Goal: Information Seeking & Learning: Find specific fact

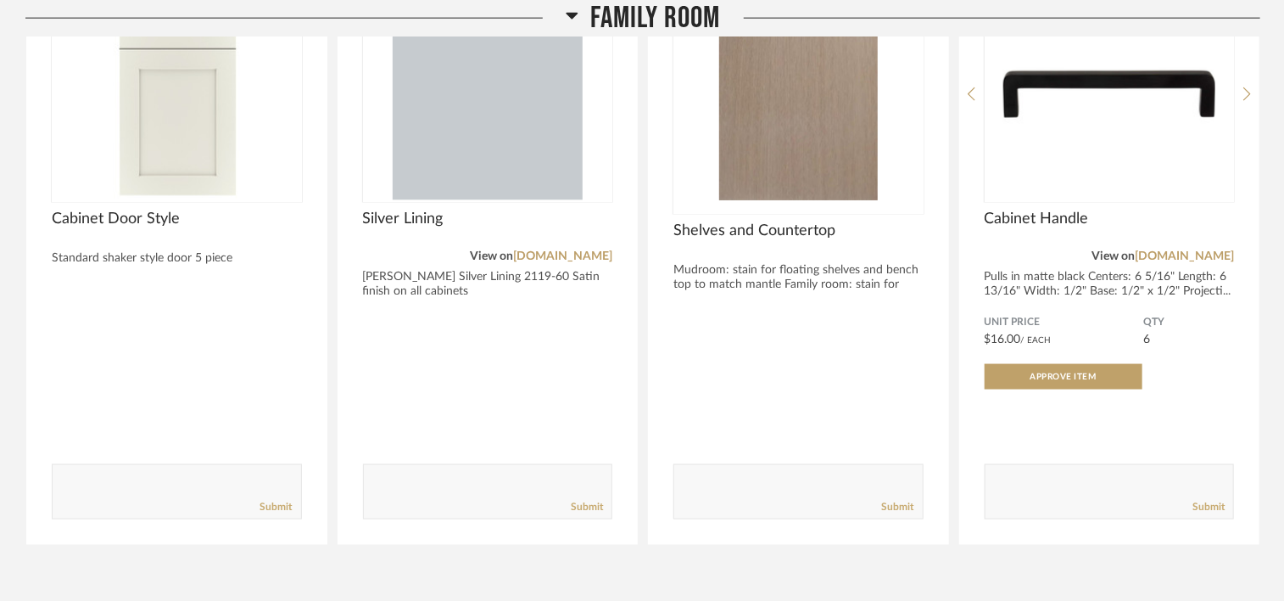
scroll to position [1079, 0]
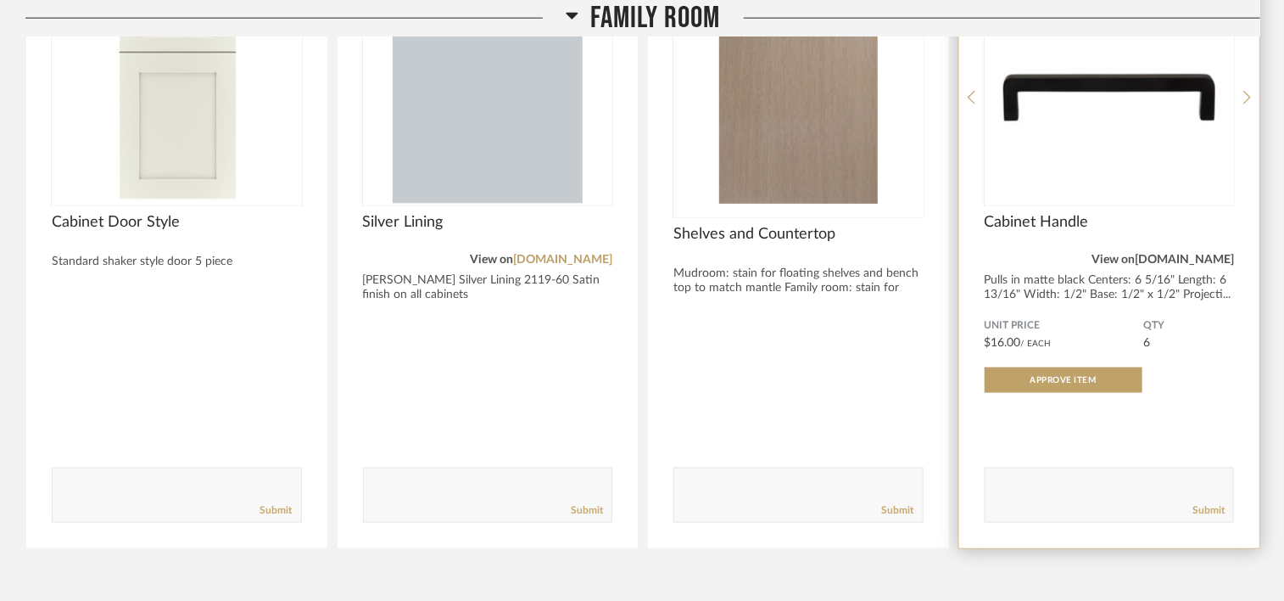
click at [1160, 254] on link "[DOMAIN_NAME]" at bounding box center [1184, 260] width 99 height 12
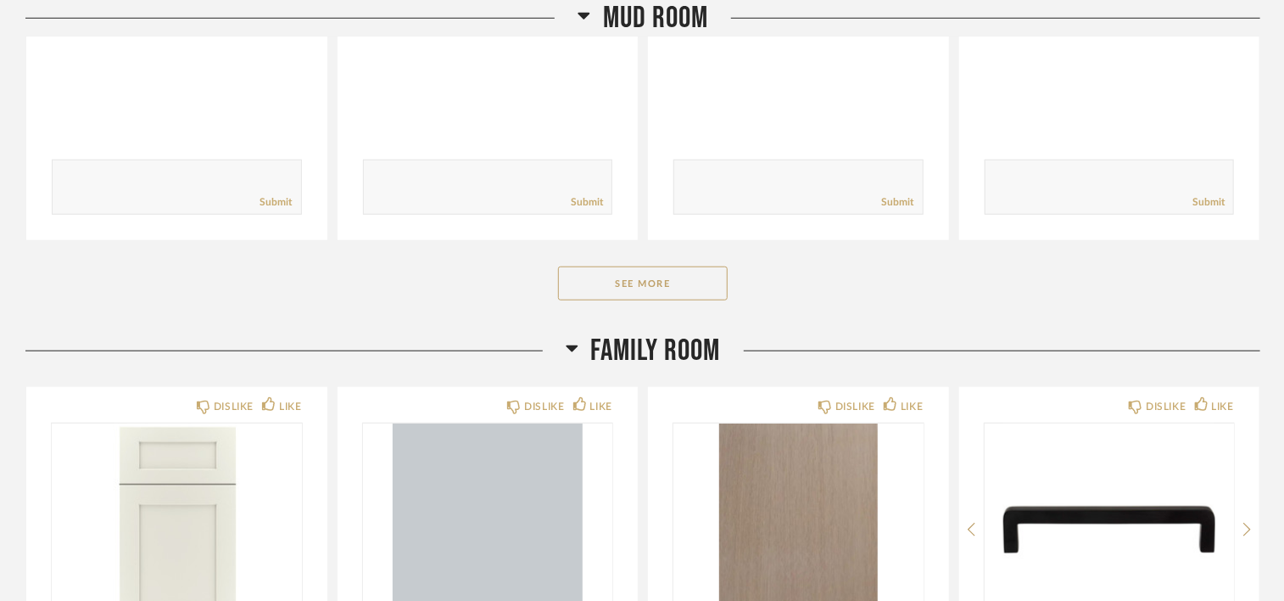
scroll to position [655, 0]
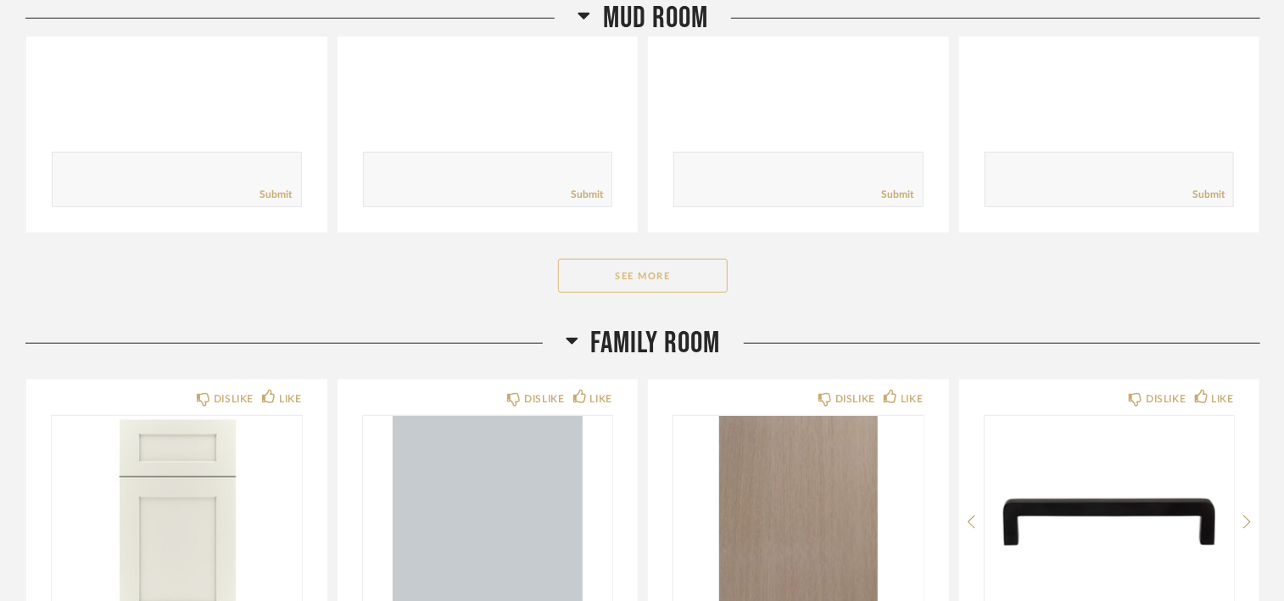
click at [670, 282] on button "See More" at bounding box center [643, 276] width 170 height 34
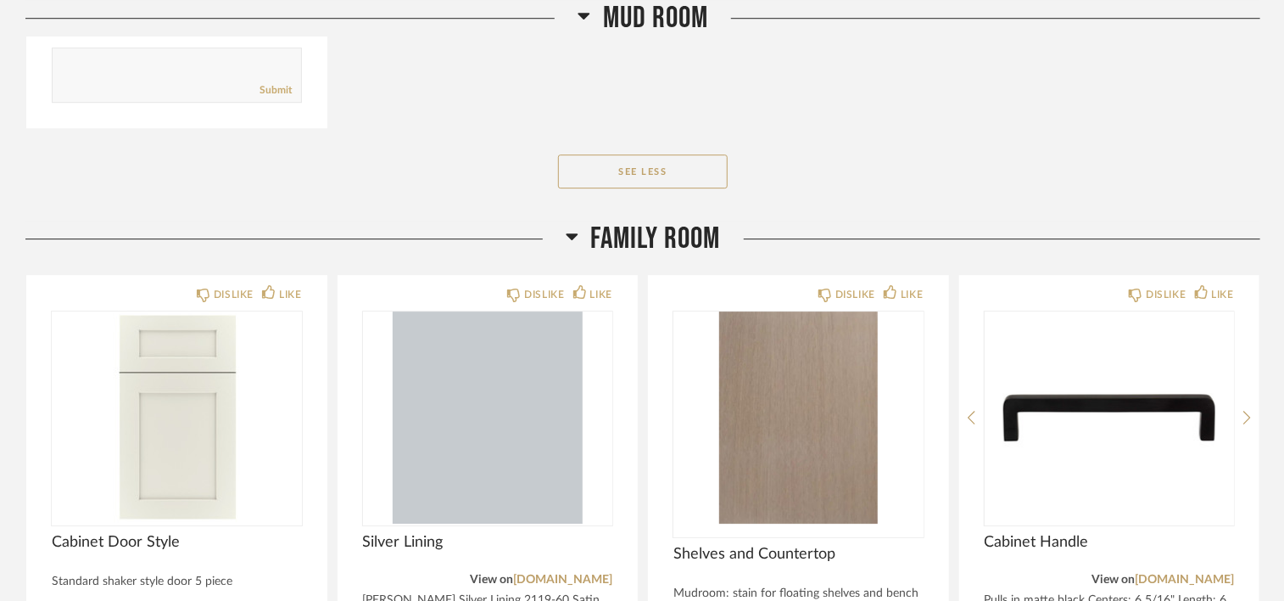
scroll to position [2606, 0]
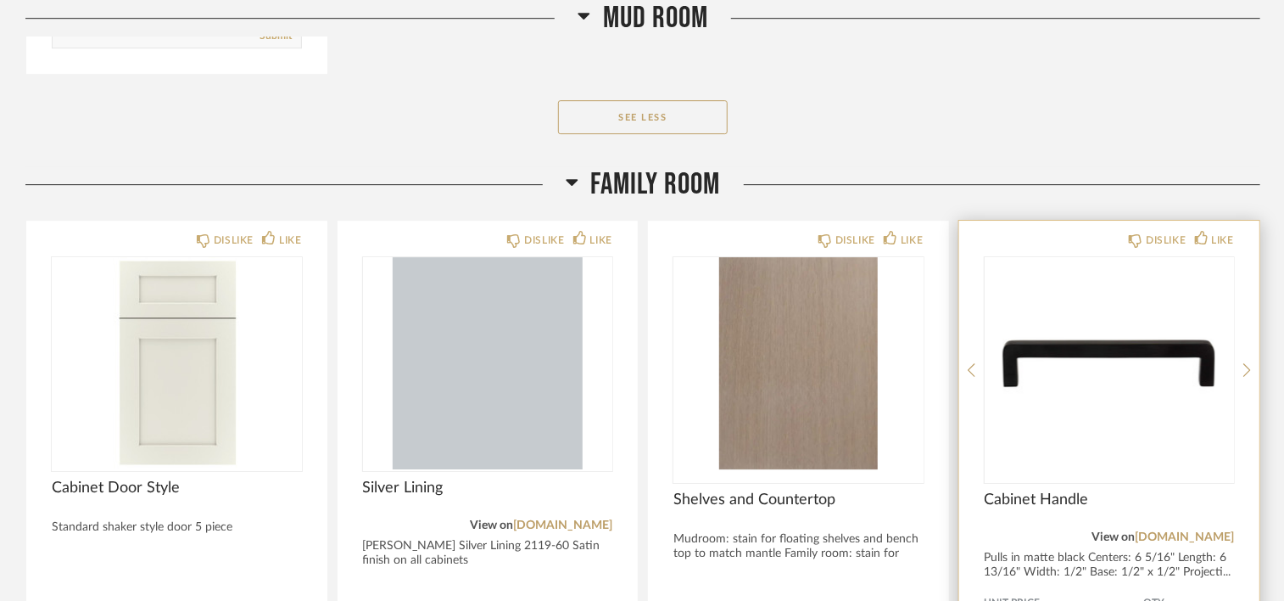
click at [0, 0] on img at bounding box center [0, 0] width 0 height 0
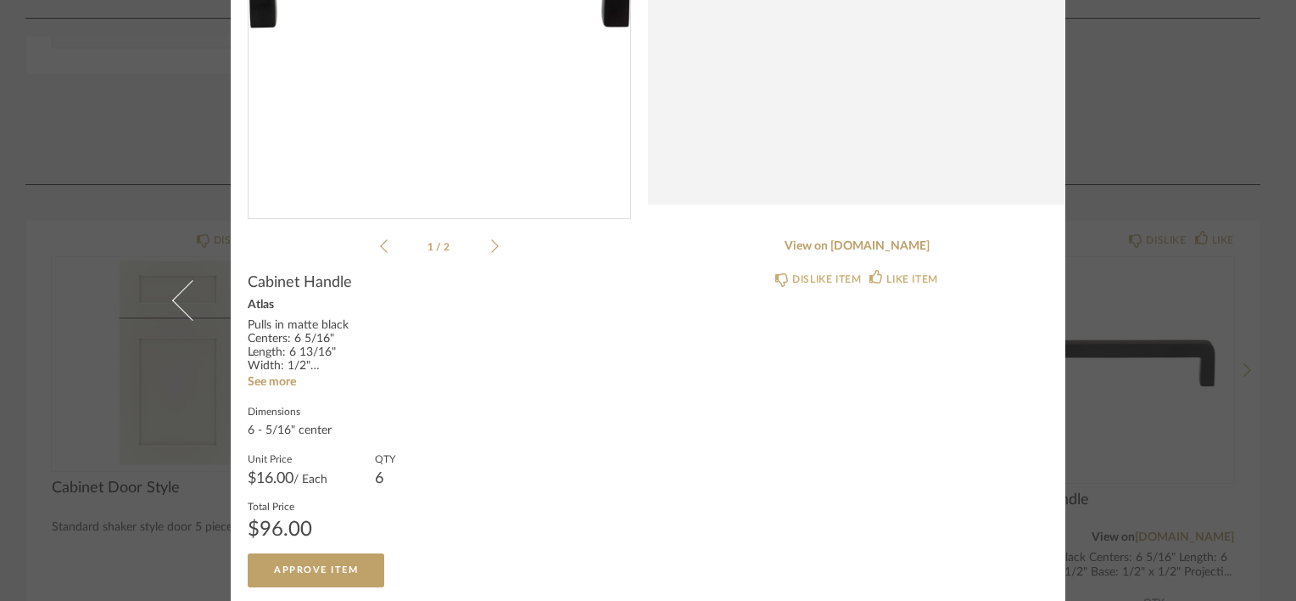
scroll to position [299, 0]
click at [841, 247] on link "View on [DOMAIN_NAME]" at bounding box center [856, 244] width 383 height 14
click at [1103, 266] on div "× 1 / 2 Return = Send Send Cabinet Handle Atlas Pulls in matte black Centers: 6…" at bounding box center [647, 151] width 977 height 900
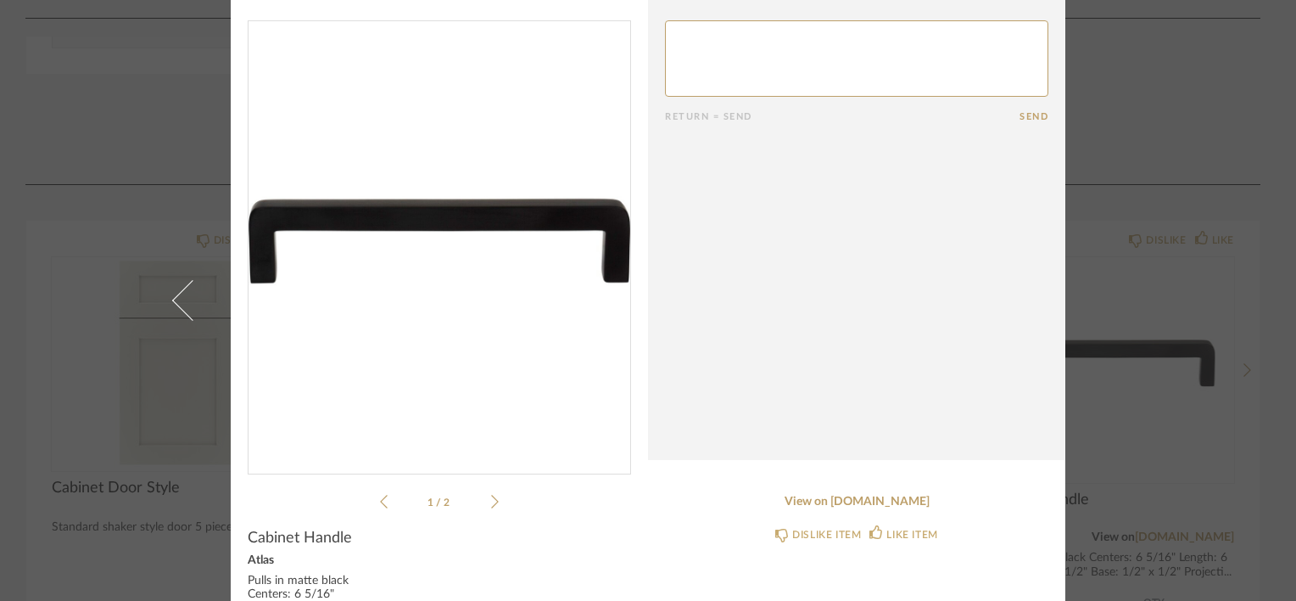
scroll to position [0, 0]
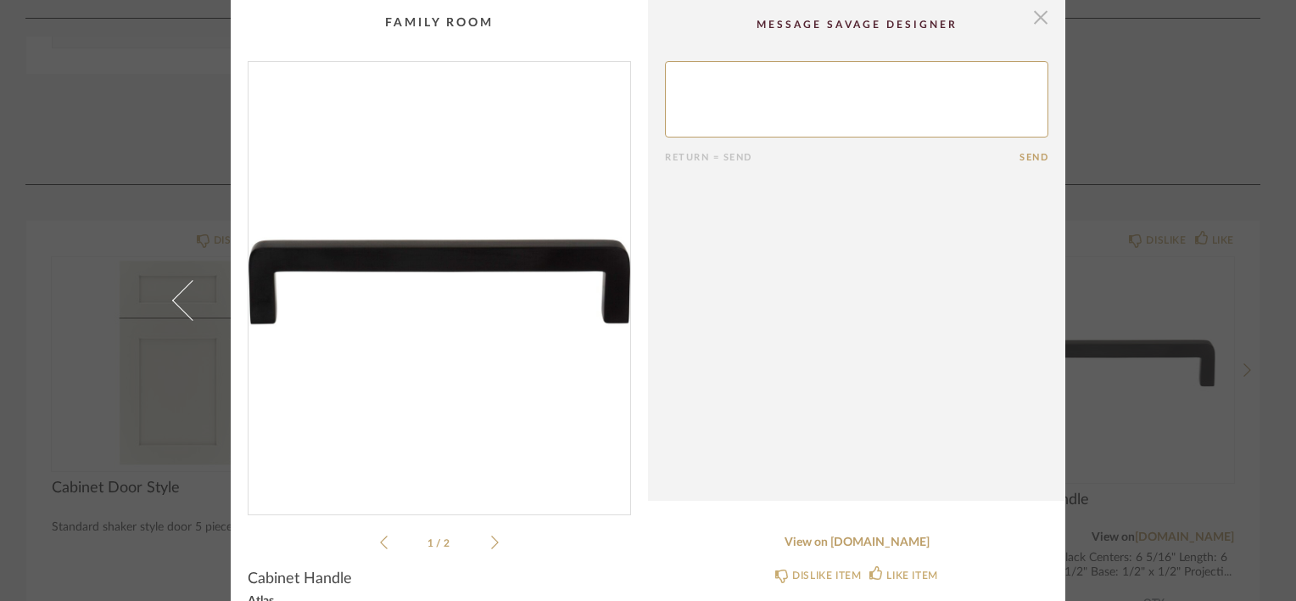
click at [1033, 20] on span "button" at bounding box center [1041, 17] width 34 height 34
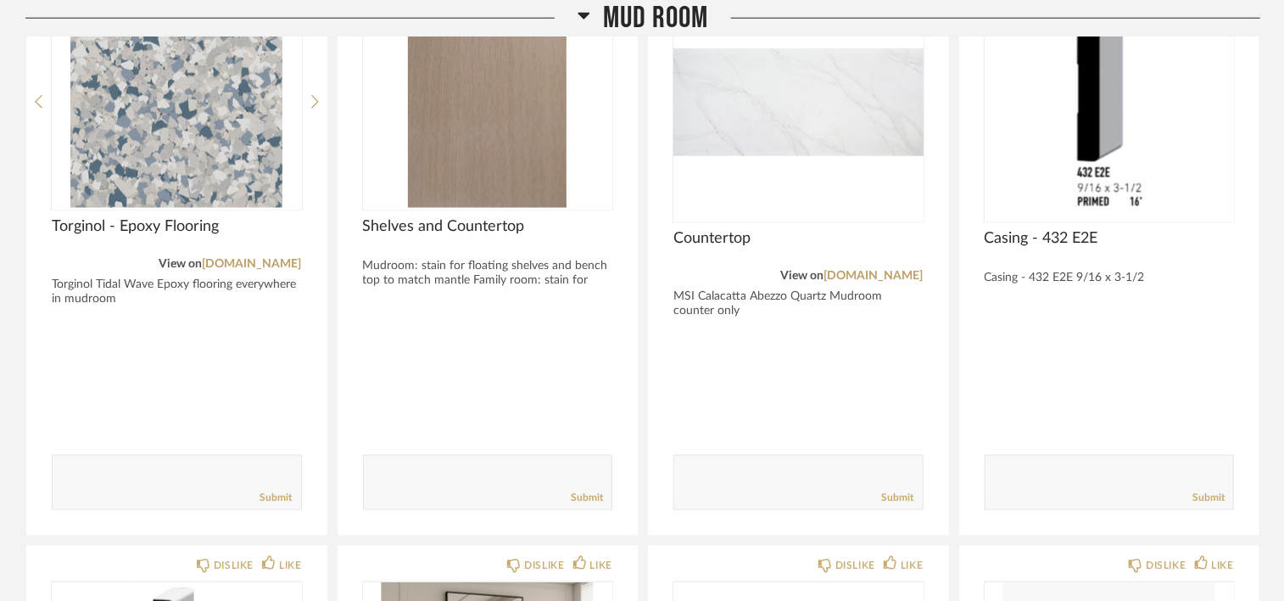
scroll to position [933, 0]
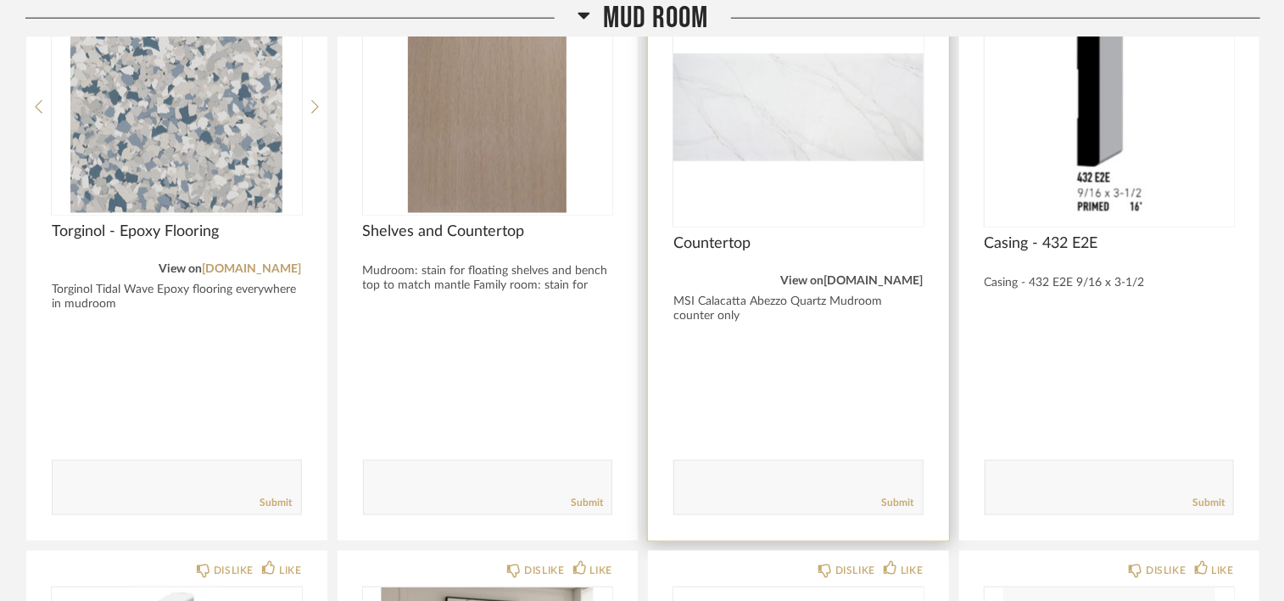
click at [869, 280] on link "[DOMAIN_NAME]" at bounding box center [873, 281] width 99 height 12
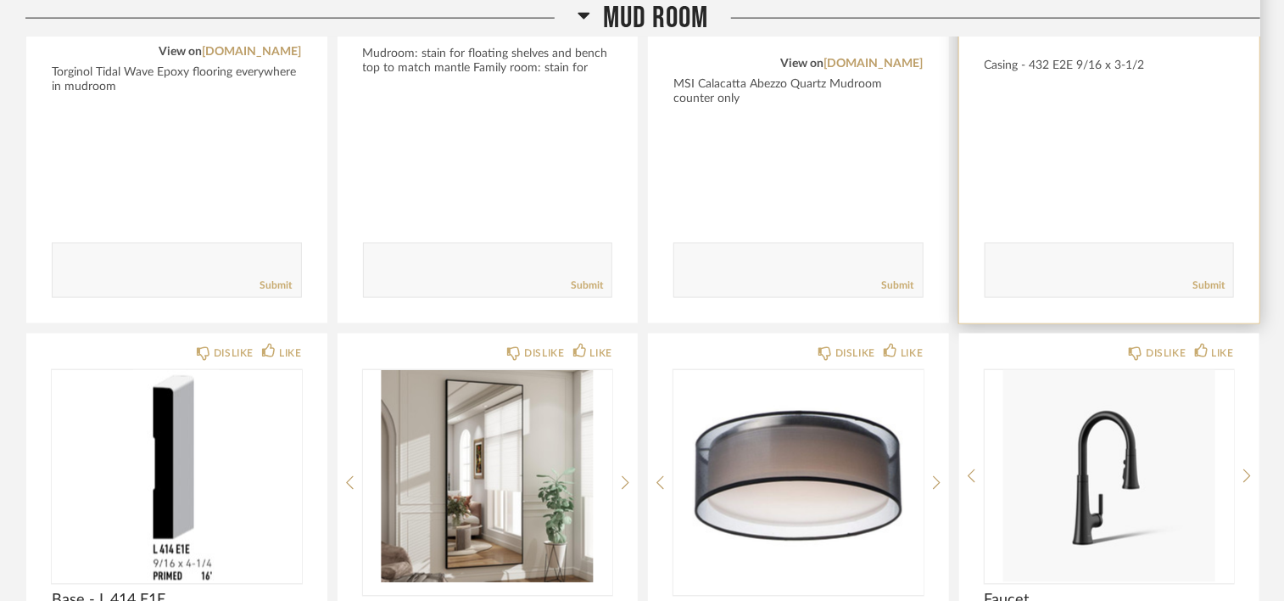
scroll to position [1357, 0]
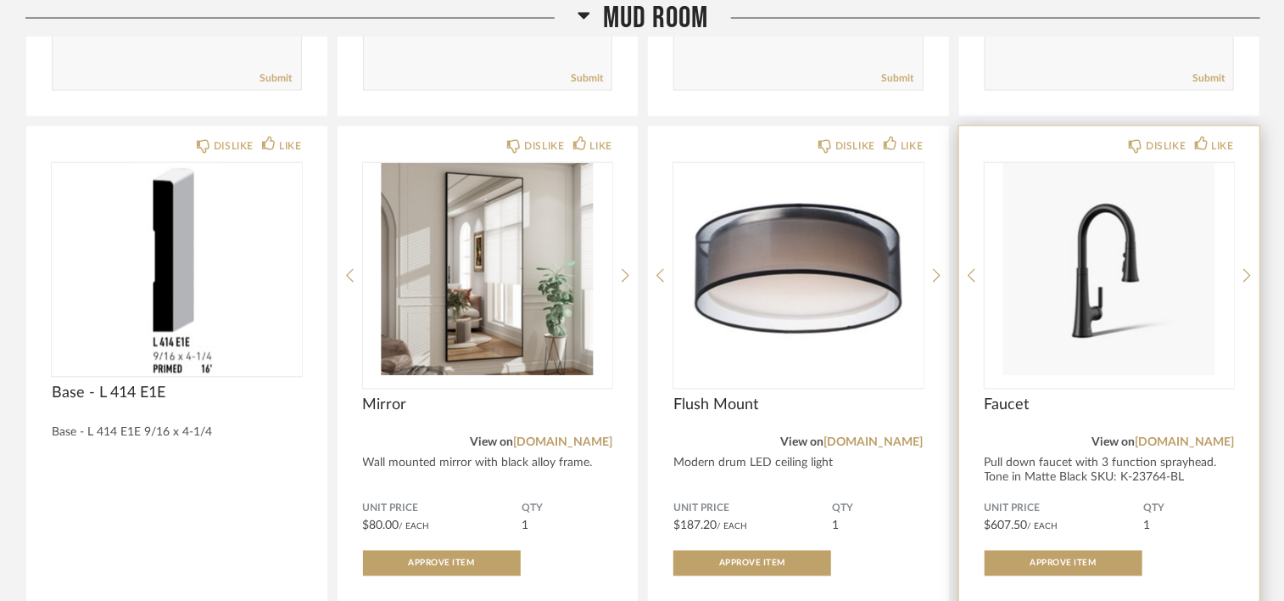
click at [1190, 426] on div "Faucet" at bounding box center [1110, 414] width 250 height 37
click at [1186, 437] on link "[DOMAIN_NAME]" at bounding box center [1184, 443] width 99 height 12
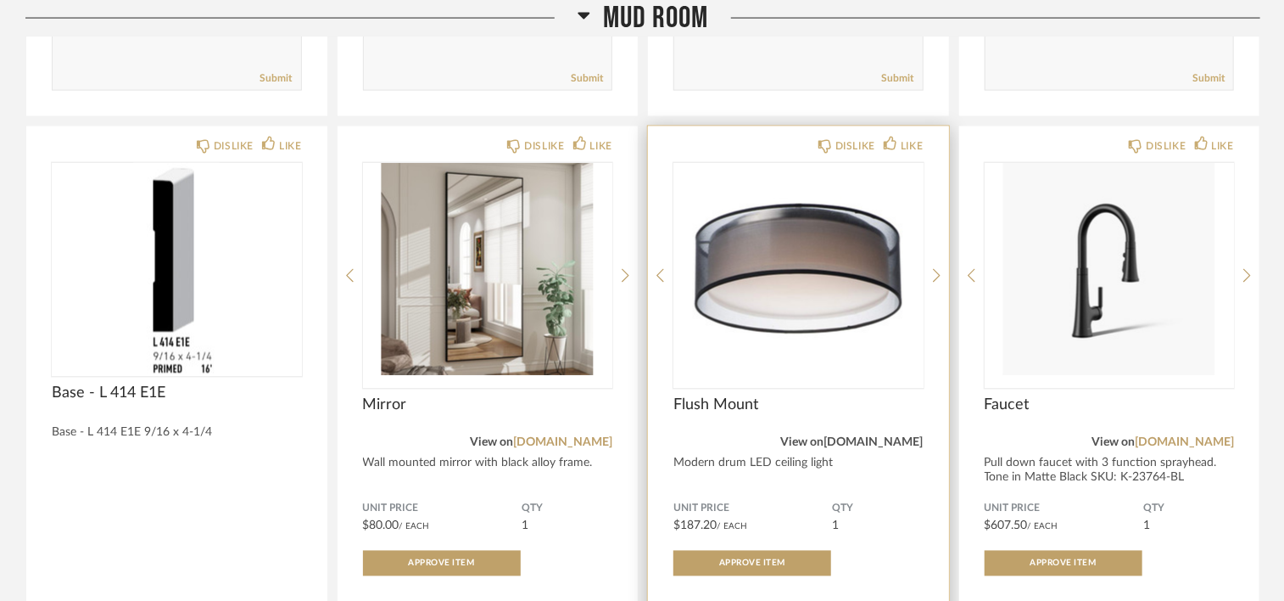
click at [869, 439] on link "[DOMAIN_NAME]" at bounding box center [873, 443] width 99 height 12
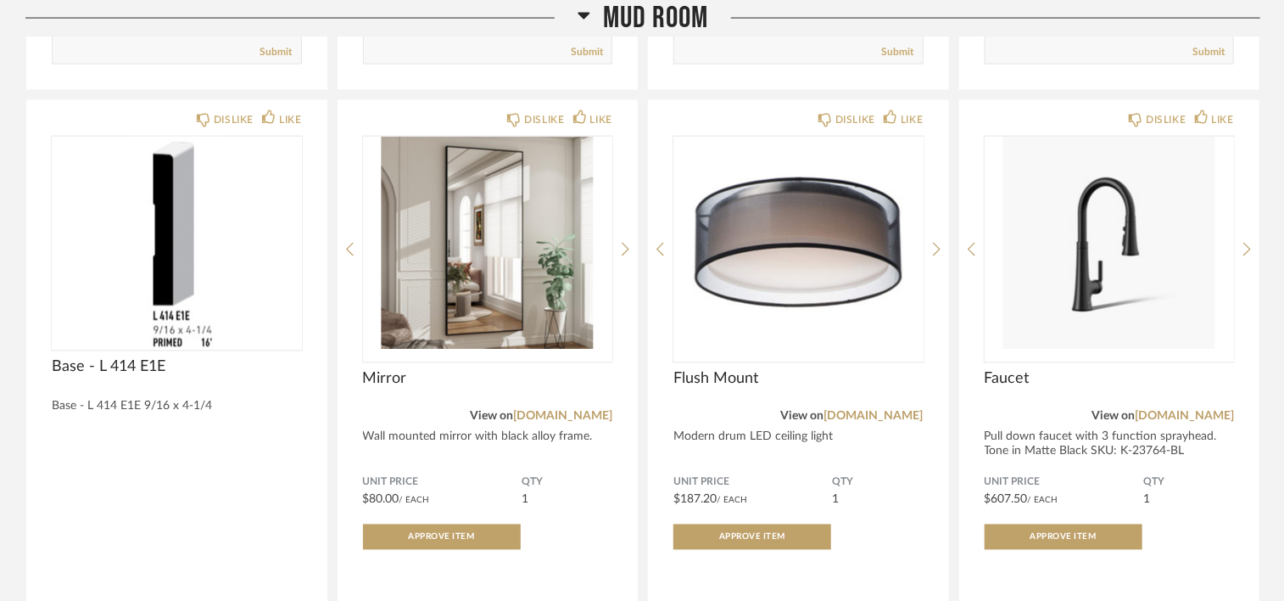
scroll to position [1442, 0]
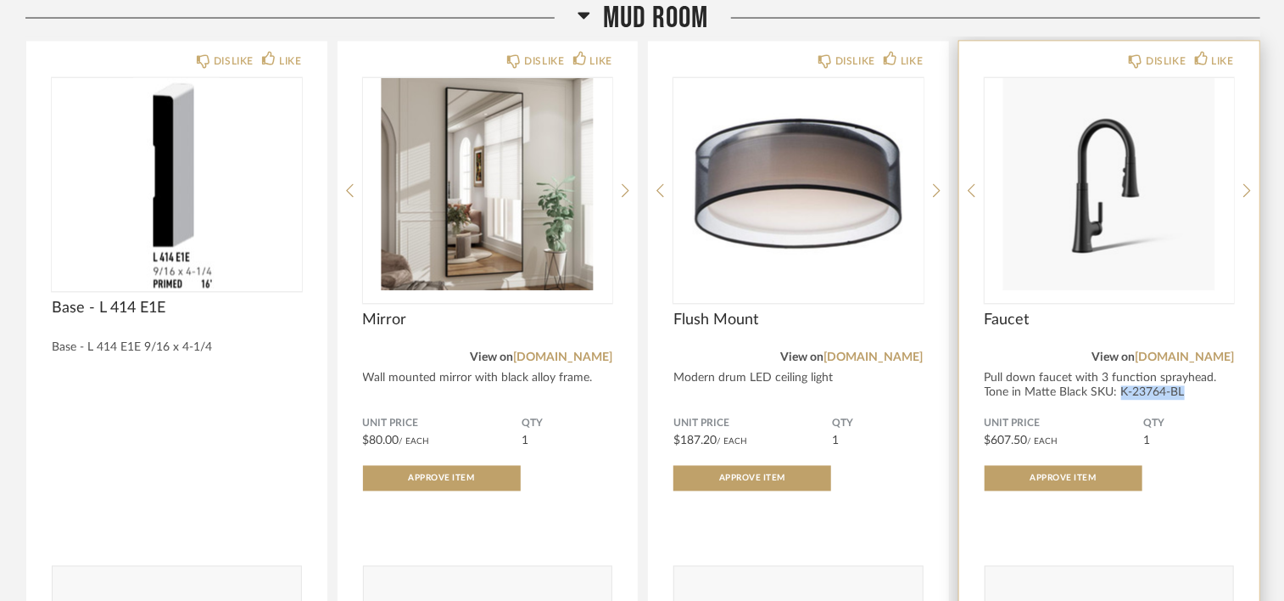
drag, startPoint x: 1120, startPoint y: 391, endPoint x: 1181, endPoint y: 389, distance: 60.2
click at [1181, 389] on div "Pull down faucet with 3 function sprayhead. Tone in Matte Black SKU: K-23764-BL" at bounding box center [1110, 385] width 250 height 29
copy div "K-23764-BL"
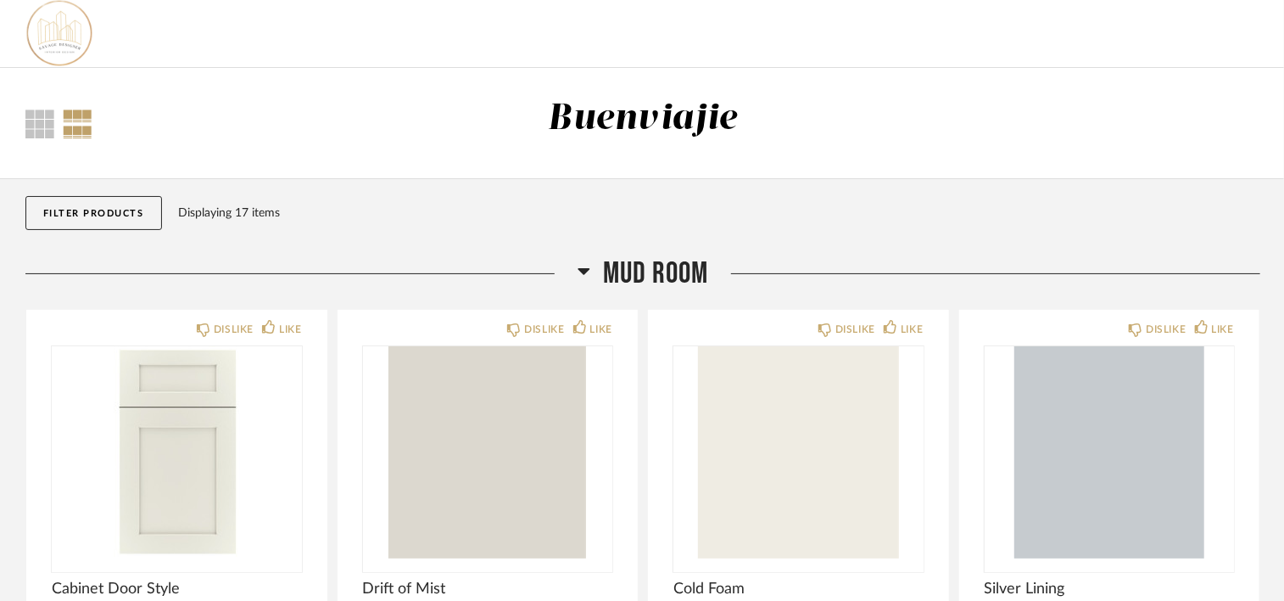
scroll to position [0, 0]
